Goal: Check status

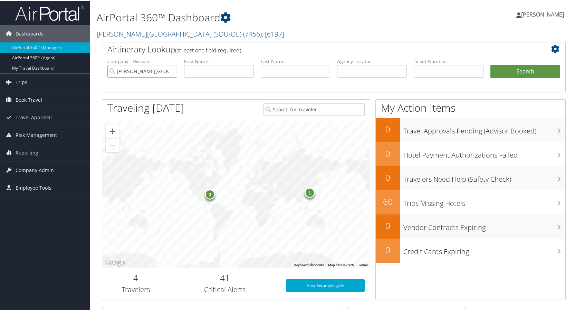
click at [170, 71] on input "Weber State University (SOU-OE)" at bounding box center [142, 70] width 70 height 13
click at [194, 70] on input "text" at bounding box center [219, 70] width 70 height 13
type input "[PERSON_NAME]"
click at [510, 73] on button "Search" at bounding box center [525, 71] width 70 height 14
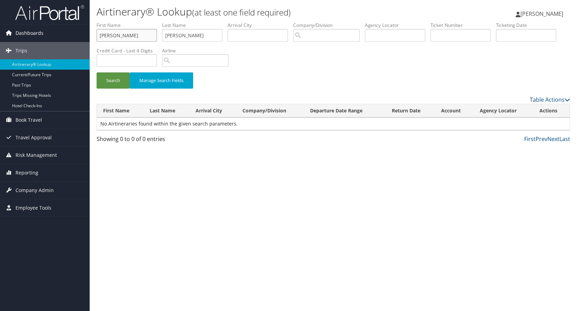
drag, startPoint x: 119, startPoint y: 34, endPoint x: 87, endPoint y: 37, distance: 32.2
click at [87, 37] on div "Dashboards AirPortal 360™ (Manager) AirPortal 360™ (Agent) My Travel Dashboard …" at bounding box center [288, 155] width 577 height 311
click at [113, 82] on button "Search" at bounding box center [113, 80] width 33 height 16
